Goal: Information Seeking & Learning: Find specific fact

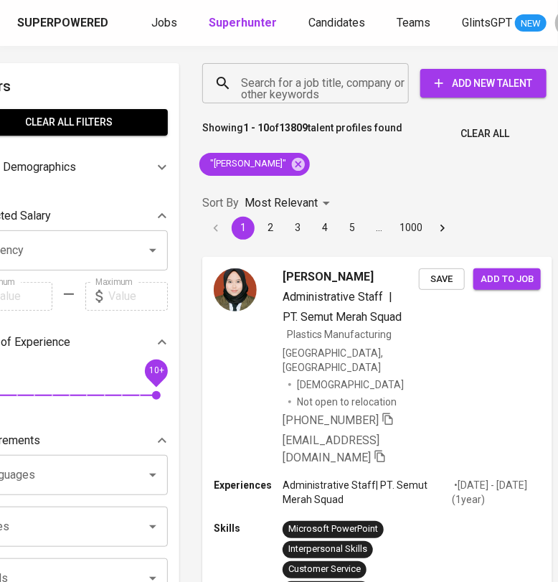
scroll to position [0, 58]
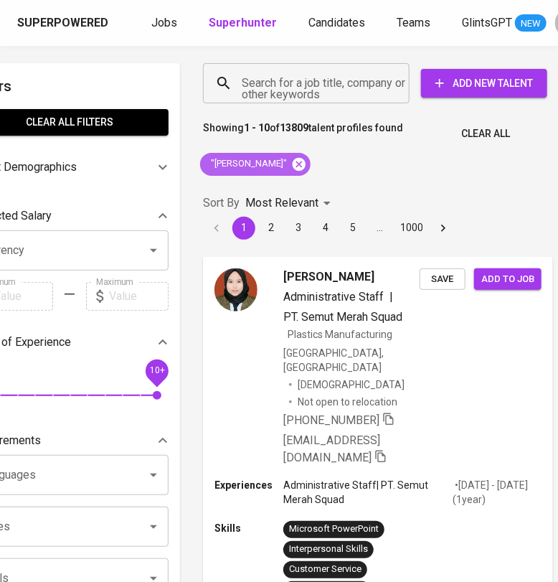
click at [294, 164] on icon at bounding box center [299, 163] width 13 height 13
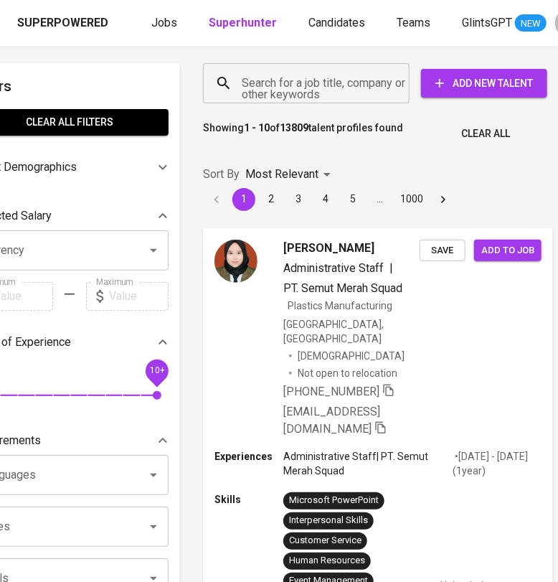
click at [275, 80] on input "Search for a job title, company or other keywords" at bounding box center [310, 83] width 144 height 27
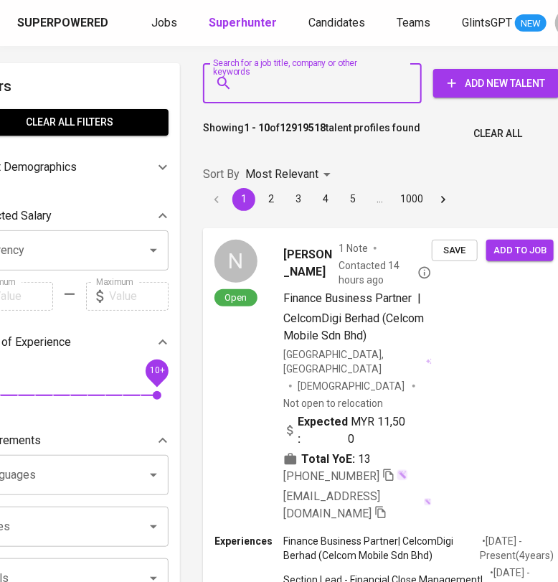
paste input "Agung Febriyan"
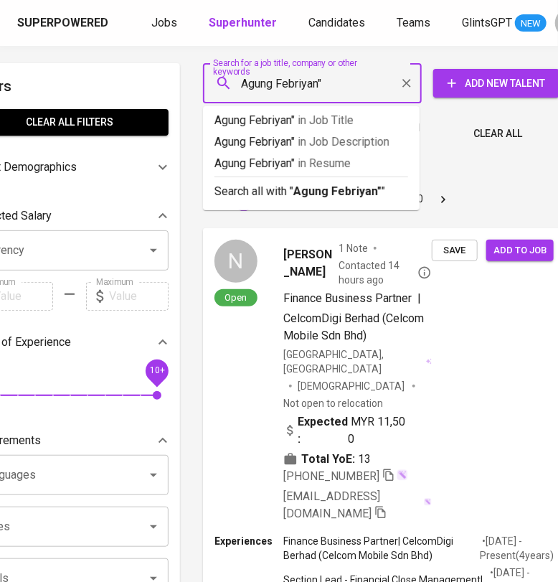
type input ""Agung Febriyan""
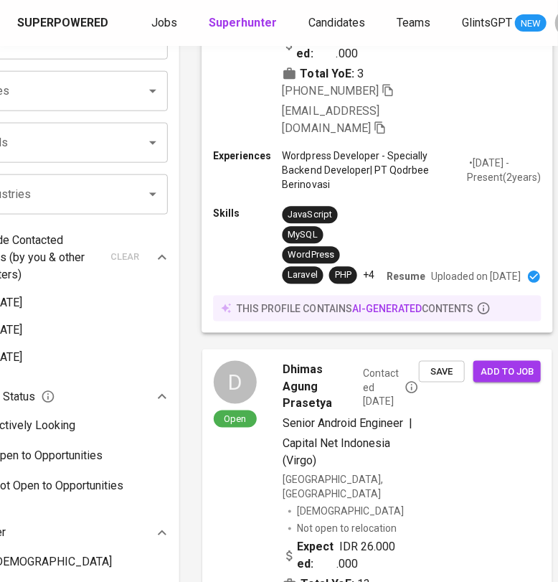
scroll to position [0, 59]
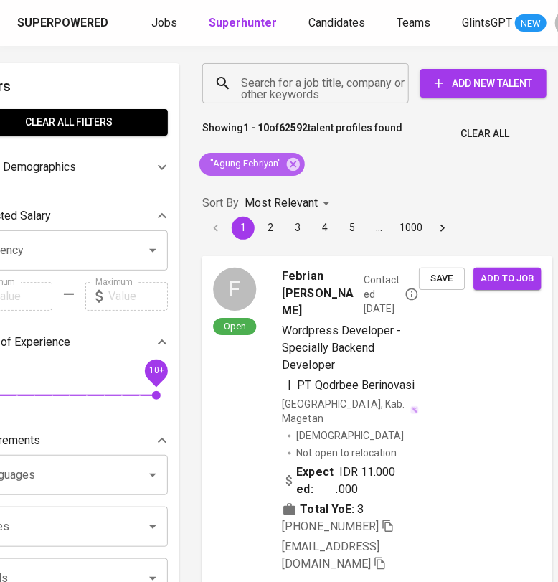
drag, startPoint x: 290, startPoint y: 167, endPoint x: 406, endPoint y: 242, distance: 138.0
click at [290, 167] on icon at bounding box center [293, 163] width 13 height 13
click at [304, 90] on input "Search for a job title, company or other keywords" at bounding box center [310, 83] width 144 height 27
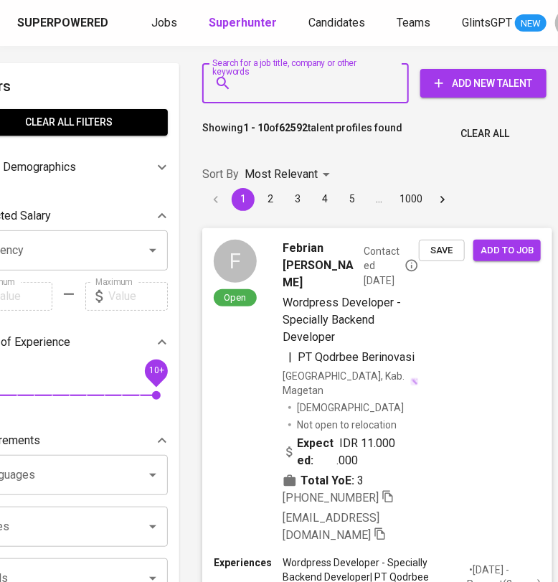
click at [258, 88] on input "Search for a job title, company or other keywords" at bounding box center [310, 83] width 144 height 27
paste input "[EMAIL_ADDRESS][DOMAIN_NAME]"
type input "[EMAIL_ADDRESS][DOMAIN_NAME]"
